Goal: Task Accomplishment & Management: Use online tool/utility

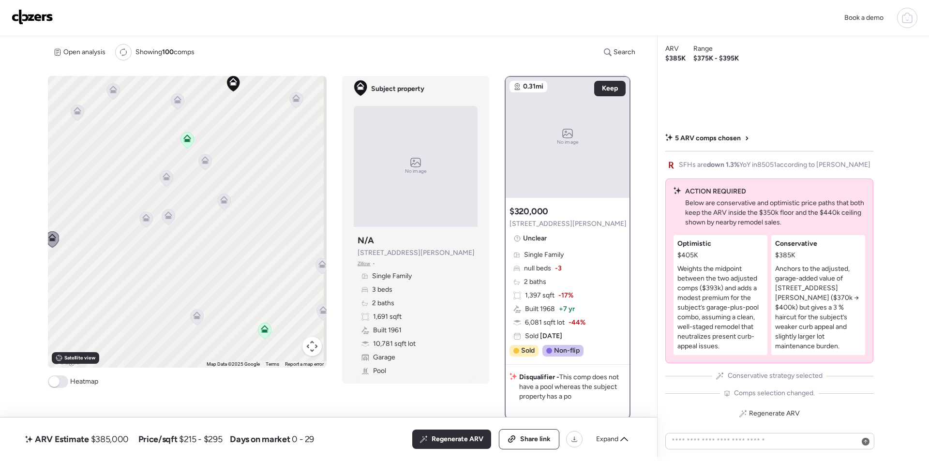
drag, startPoint x: 190, startPoint y: 270, endPoint x: 139, endPoint y: 243, distance: 58.0
click at [139, 243] on div "To activate drag with keyboard, press Alt + Enter. Once in keyboard drag state,…" at bounding box center [187, 222] width 279 height 292
click at [178, 305] on icon at bounding box center [178, 307] width 8 height 8
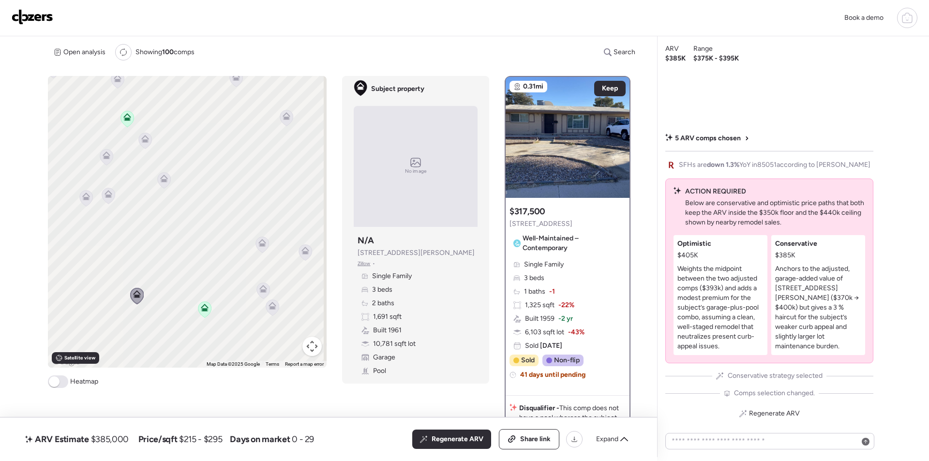
drag, startPoint x: 232, startPoint y: 298, endPoint x: 183, endPoint y: 284, distance: 51.0
click at [183, 284] on div "To activate drag with keyboard, press Alt + Enter. Once in keyboard drag state,…" at bounding box center [187, 222] width 279 height 292
click at [255, 242] on icon at bounding box center [258, 240] width 7 height 4
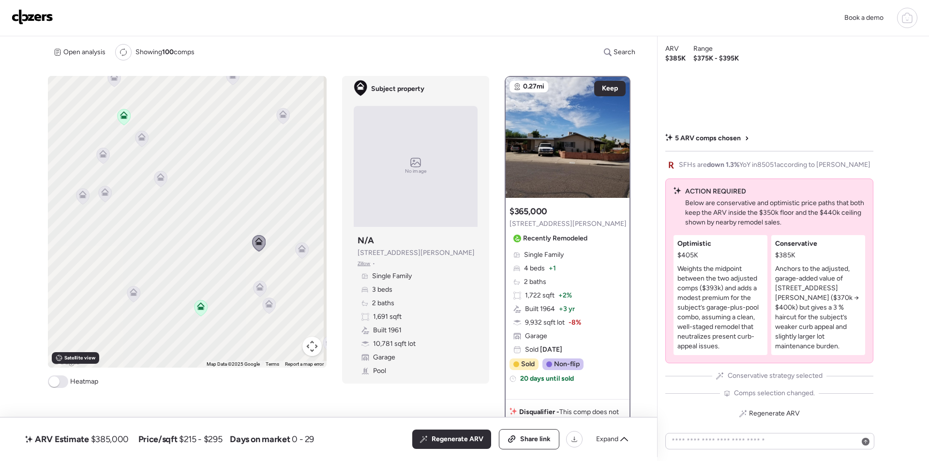
click at [298, 255] on icon at bounding box center [302, 250] width 13 height 16
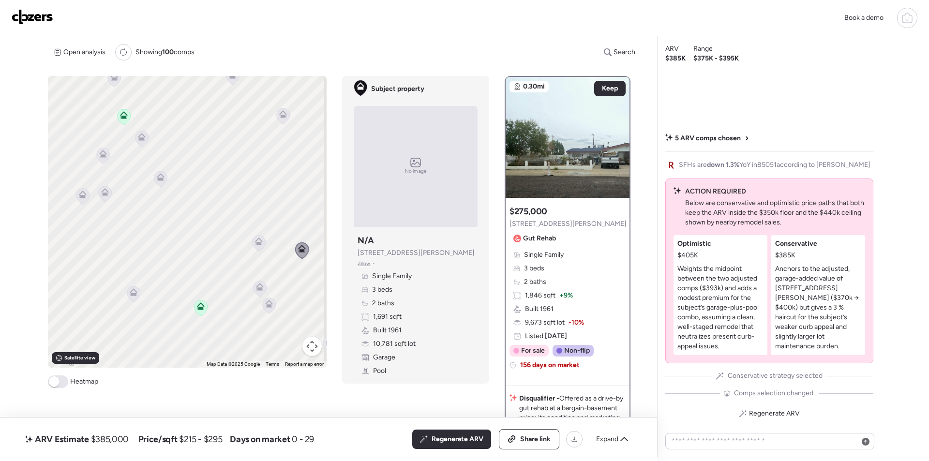
click at [261, 289] on icon at bounding box center [259, 288] width 6 height 3
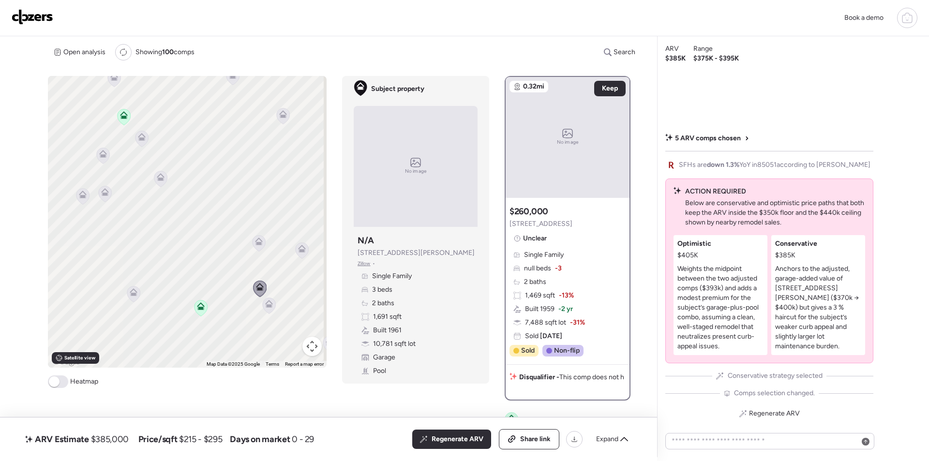
click at [265, 309] on icon at bounding box center [269, 306] width 13 height 16
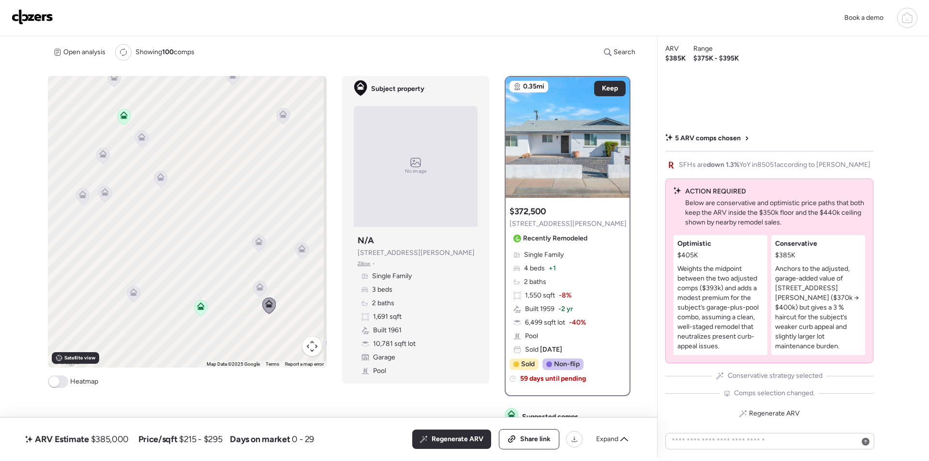
click at [135, 292] on icon at bounding box center [133, 290] width 7 height 4
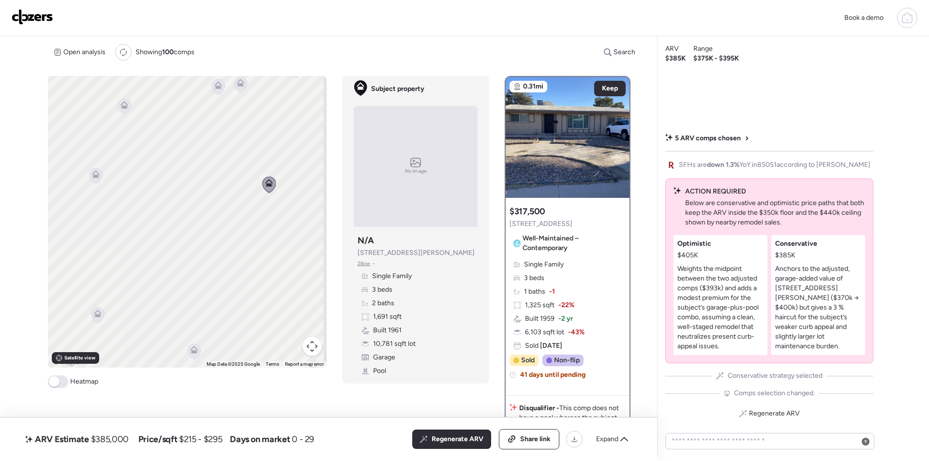
drag, startPoint x: 166, startPoint y: 289, endPoint x: 295, endPoint y: 185, distance: 164.8
click at [295, 185] on div "To activate drag with keyboard, press Alt + Enter. Once in keyboard drag state,…" at bounding box center [187, 222] width 279 height 292
drag, startPoint x: 168, startPoint y: 216, endPoint x: 232, endPoint y: 182, distance: 72.5
click at [232, 182] on div "To activate drag with keyboard, press Alt + Enter. Once in keyboard drag state,…" at bounding box center [187, 222] width 279 height 292
click at [171, 281] on icon at bounding box center [171, 281] width 6 height 3
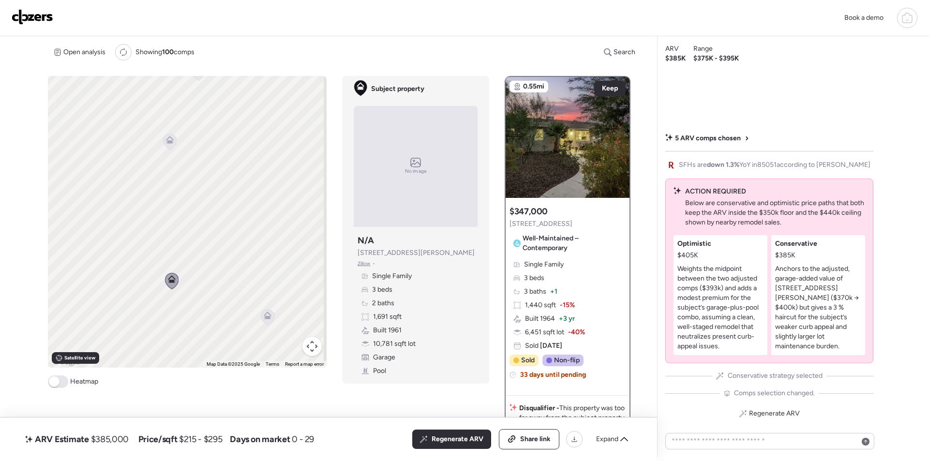
scroll to position [194, 0]
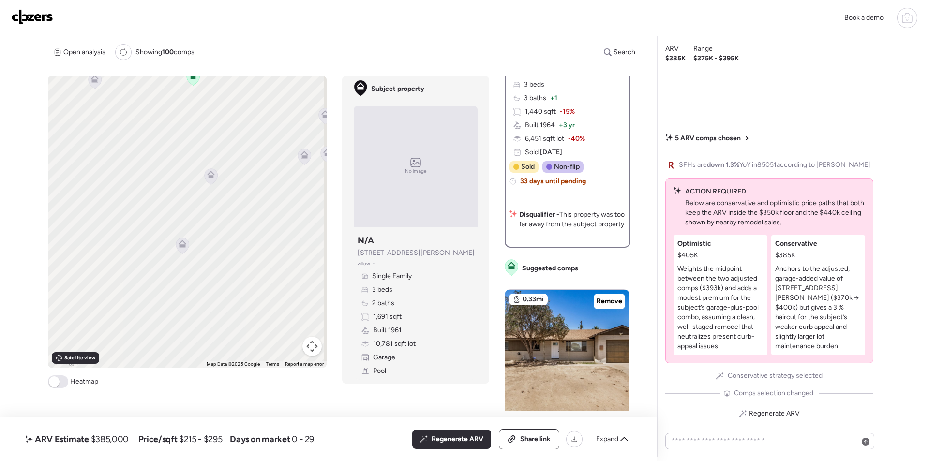
drag, startPoint x: 194, startPoint y: 207, endPoint x: 208, endPoint y: 322, distance: 116.5
click at [208, 322] on div "To navigate, press the arrow keys. To activate drag with keyboard, press Alt + …" at bounding box center [187, 222] width 279 height 292
click at [449, 437] on span "Regenerate ARV" at bounding box center [458, 439] width 52 height 10
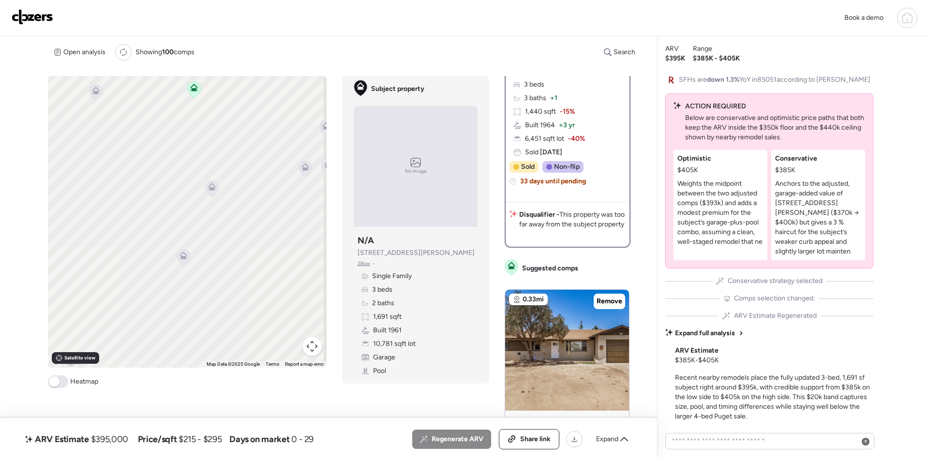
click at [118, 441] on span "$395,000" at bounding box center [109, 440] width 37 height 12
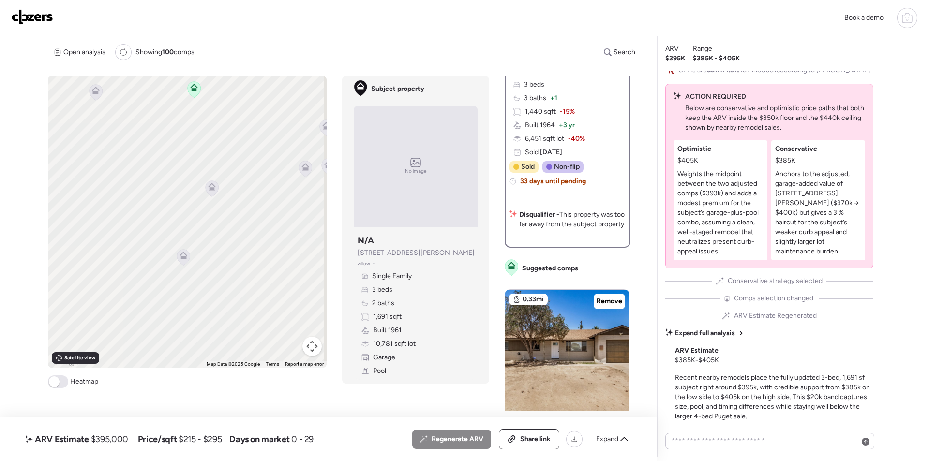
click at [118, 441] on span "$395,000" at bounding box center [109, 440] width 37 height 12
copy span "395,000"
click at [535, 439] on span "Share link" at bounding box center [535, 439] width 30 height 10
click at [30, 21] on img at bounding box center [33, 16] width 42 height 15
